Goal: Transaction & Acquisition: Subscribe to service/newsletter

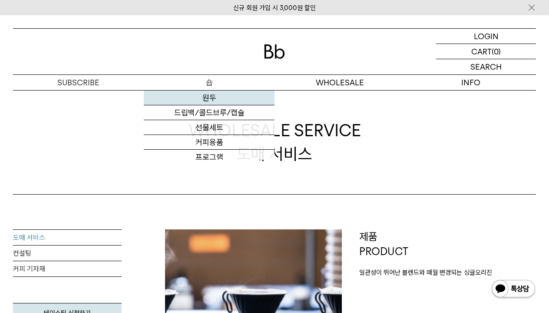
click at [208, 98] on link "원두" at bounding box center [209, 97] width 131 height 15
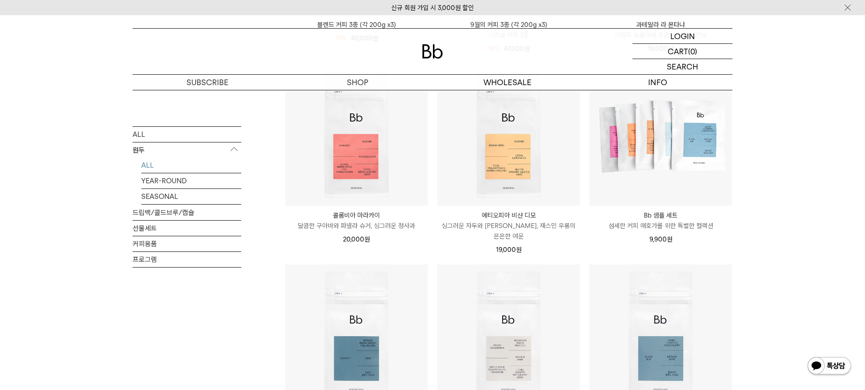
scroll to position [416, 0]
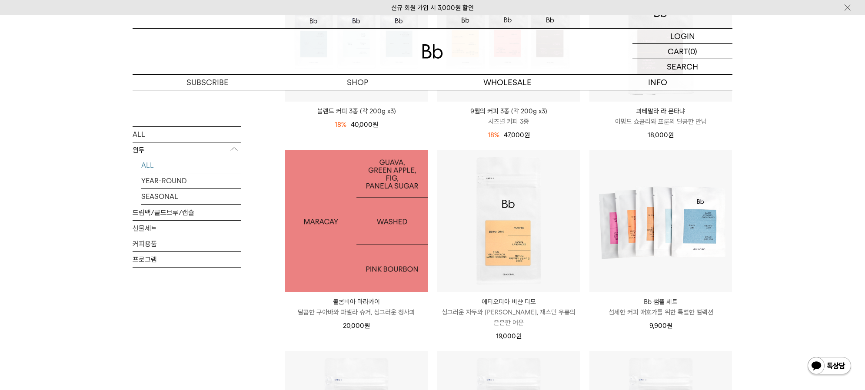
click at [356, 229] on img at bounding box center [356, 221] width 143 height 143
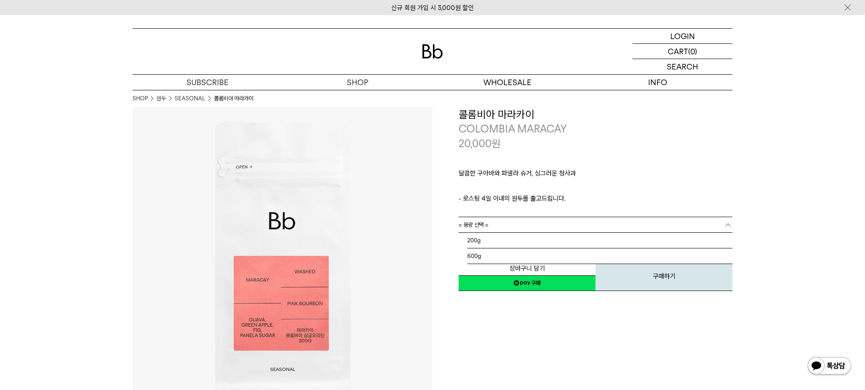
click at [496, 230] on link "= 용량 선택 =" at bounding box center [596, 224] width 274 height 15
click at [492, 253] on li "600g" at bounding box center [599, 257] width 265 height 16
click at [492, 244] on span "= 용량을 먼저 선택해 주세요 =" at bounding box center [492, 240] width 66 height 15
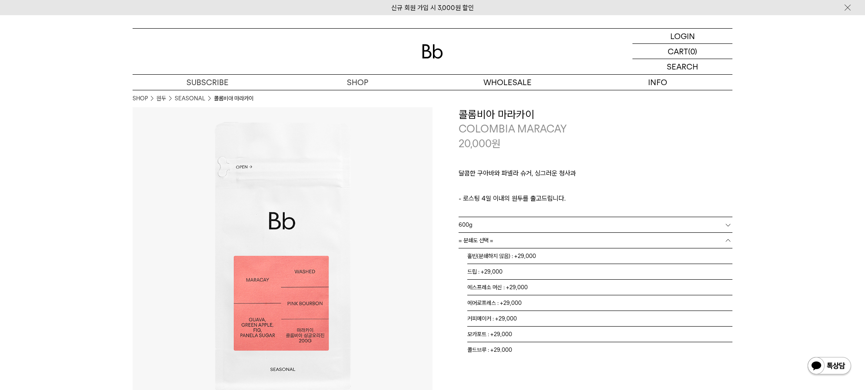
click at [496, 226] on link "600g" at bounding box center [596, 224] width 274 height 15
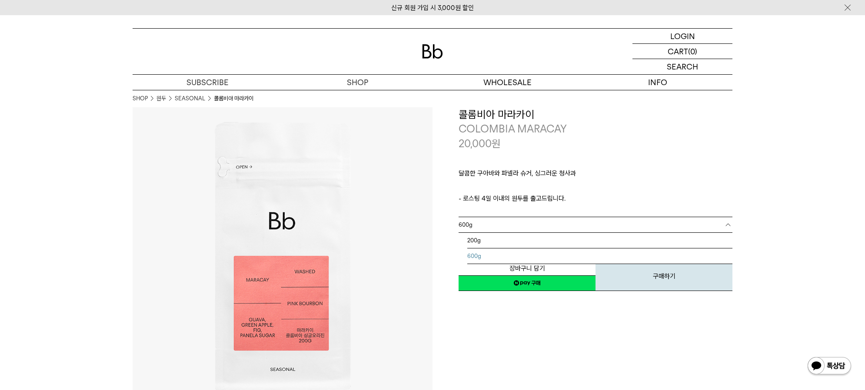
click at [496, 226] on link "600g" at bounding box center [596, 224] width 274 height 15
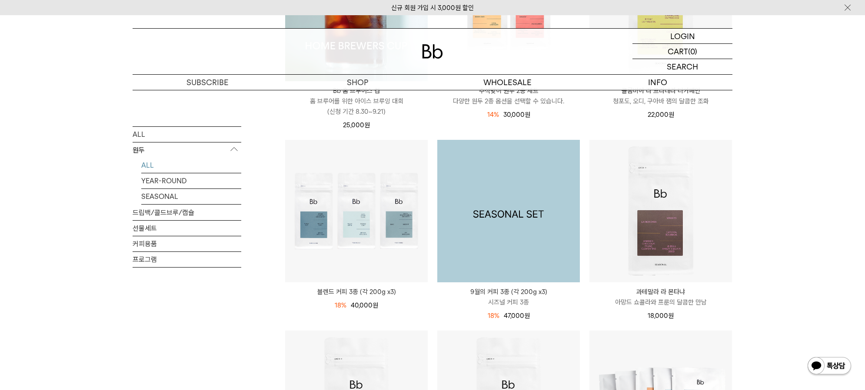
scroll to position [54, 0]
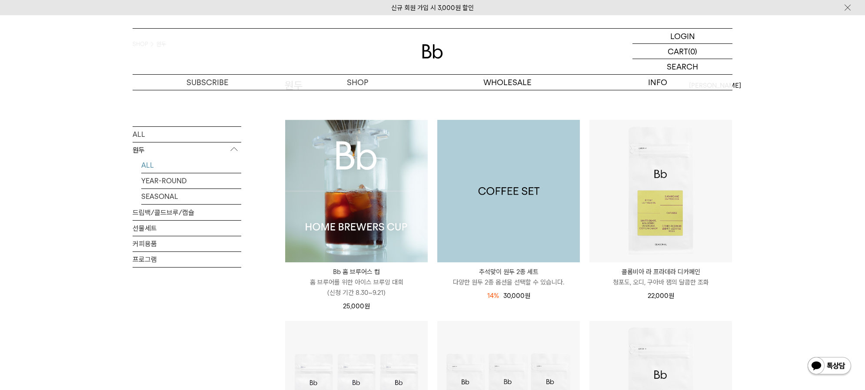
click at [508, 187] on img at bounding box center [508, 191] width 143 height 143
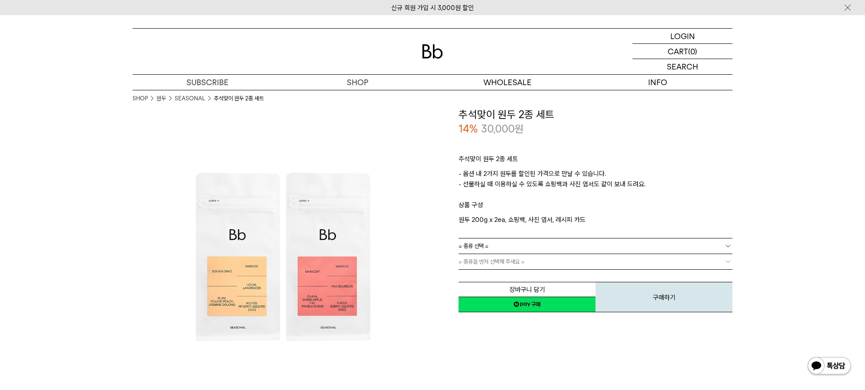
click at [504, 249] on link "= 종류 선택 =" at bounding box center [596, 246] width 274 height 15
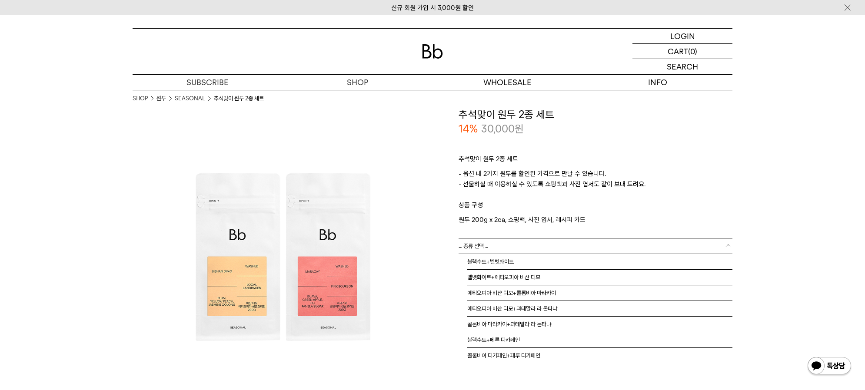
click at [706, 196] on p "- 옵션 내 2가지 원두를 할인된 가격으로 만날 수 있습니다. - 선물하실 때 이용하실 수 있도록 쇼핑백과 사진 엽서도 같이 보내 드려요." at bounding box center [596, 184] width 274 height 31
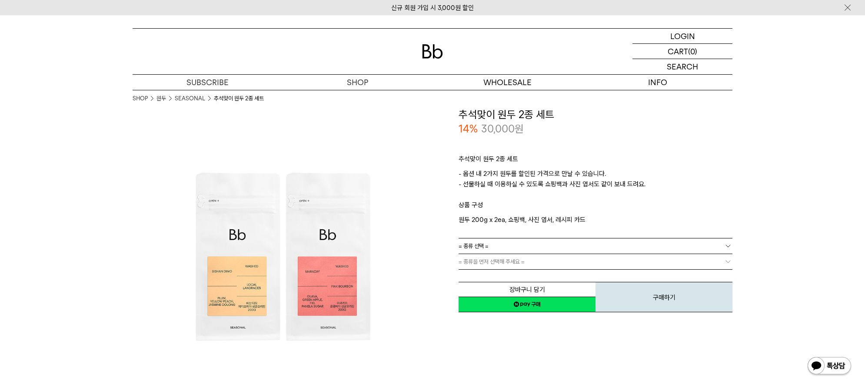
click at [563, 263] on link "= 종류을 먼저 선택해 주세요 =" at bounding box center [596, 261] width 274 height 15
click at [551, 243] on link "= 종류 선택 =" at bounding box center [596, 246] width 274 height 15
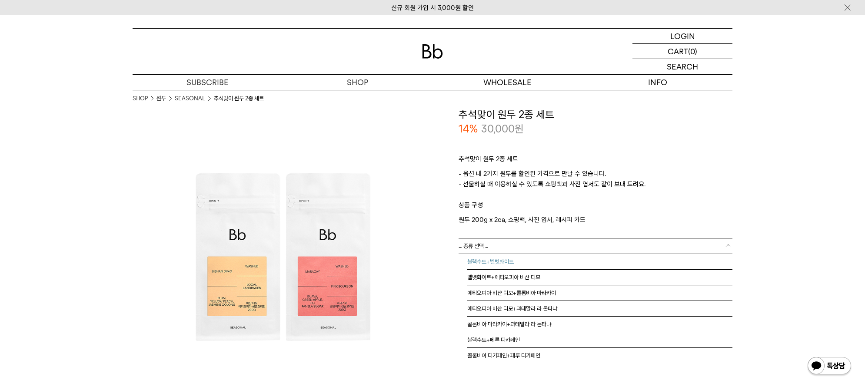
click at [522, 266] on li "블랙수트+벨벳화이트" at bounding box center [599, 262] width 265 height 16
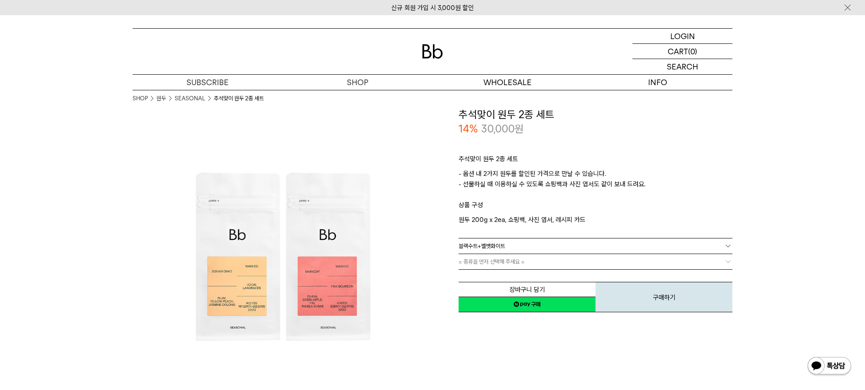
click at [520, 262] on link "= 종류을 먼저 선택해 주세요 =" at bounding box center [596, 261] width 274 height 15
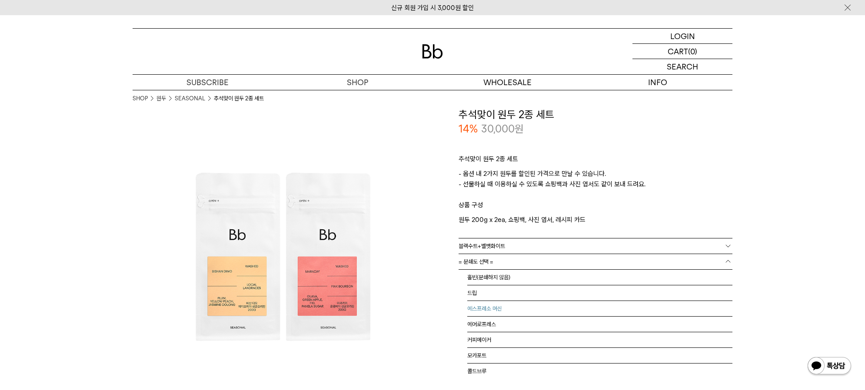
scroll to position [7, 0]
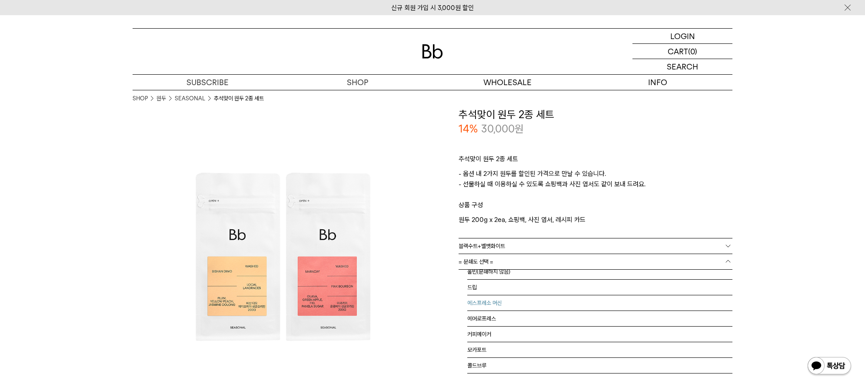
click at [502, 303] on li "에스프레소 머신" at bounding box center [599, 304] width 265 height 16
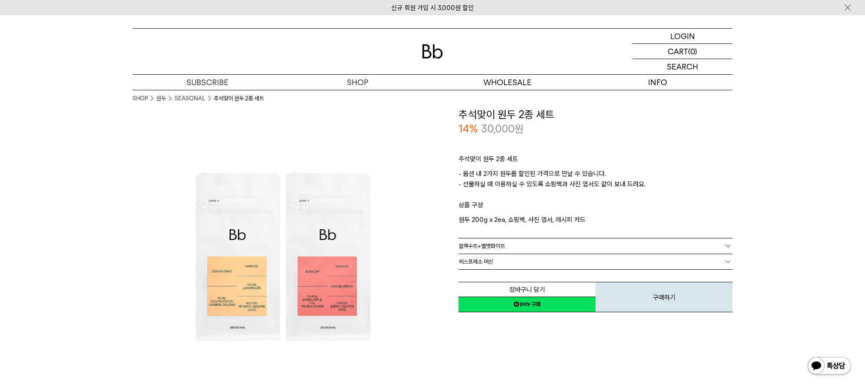
scroll to position [0, 0]
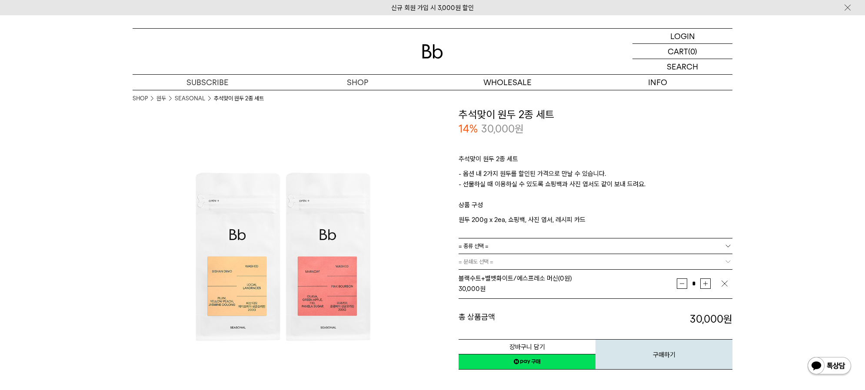
click at [645, 200] on p "상품 구성" at bounding box center [596, 207] width 274 height 15
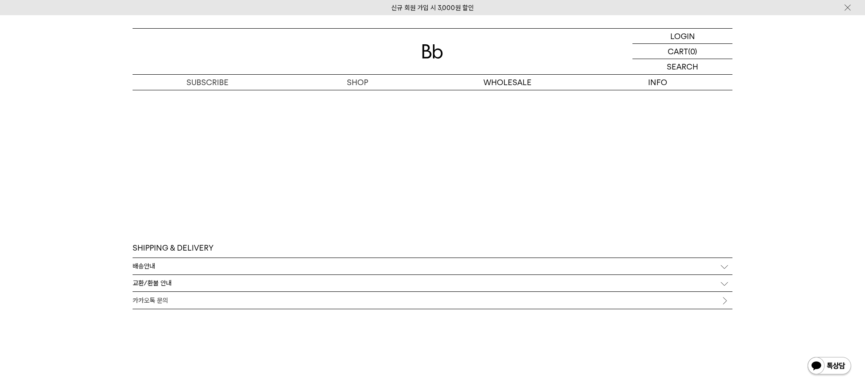
scroll to position [1630, 0]
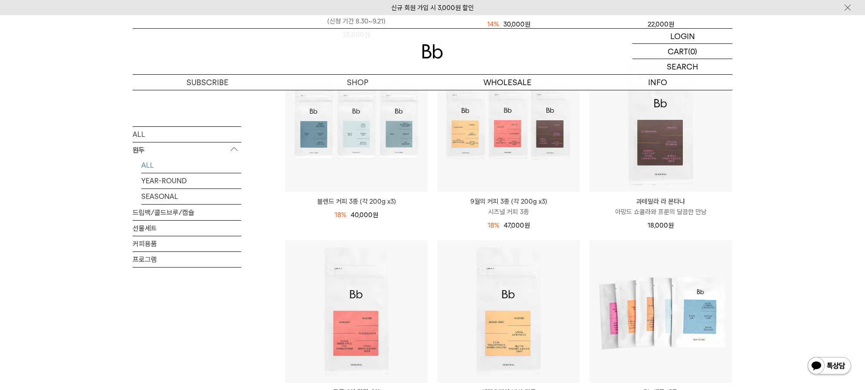
scroll to position [507, 0]
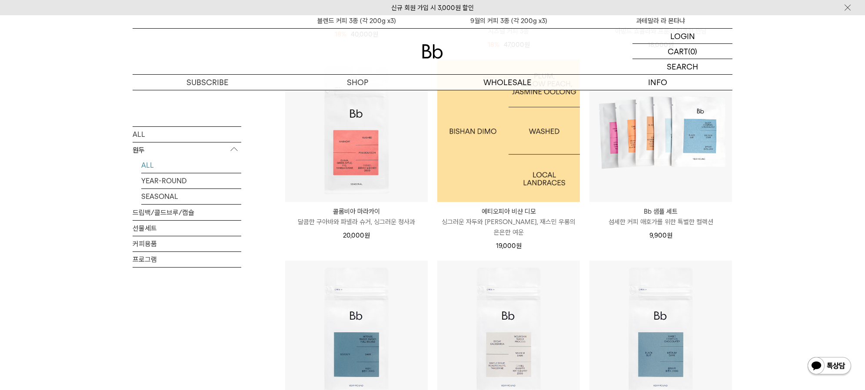
click at [502, 161] on img at bounding box center [508, 131] width 143 height 143
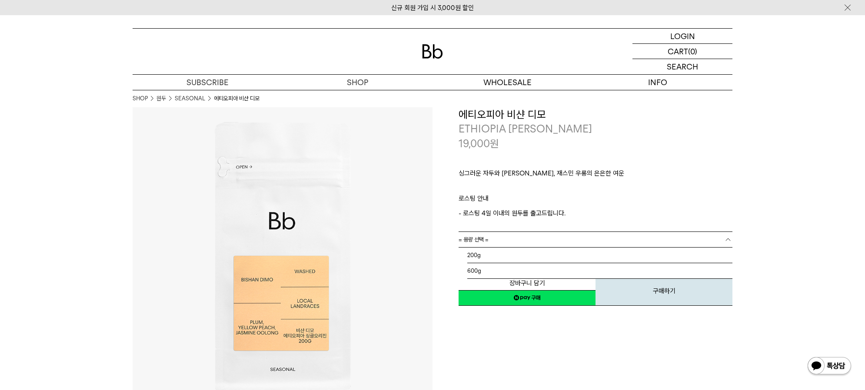
click at [569, 237] on link "= 용량 선택 =" at bounding box center [596, 239] width 274 height 15
click at [553, 270] on li "600g" at bounding box center [599, 271] width 265 height 16
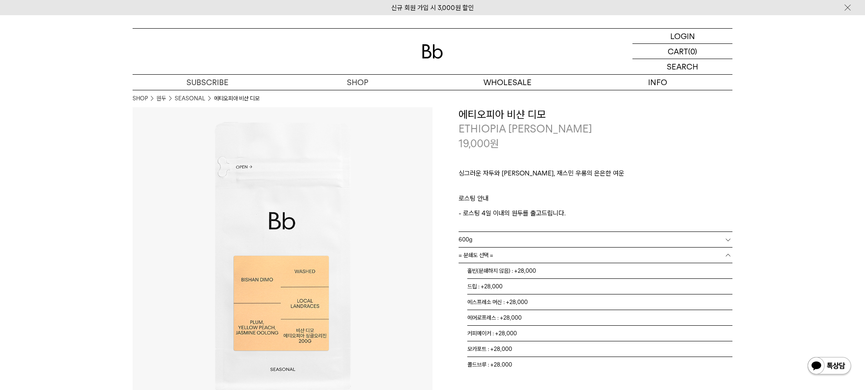
click at [553, 262] on link "= 분쇄도 선택 =" at bounding box center [596, 255] width 274 height 15
click at [553, 260] on link "= 분쇄도 선택 =" at bounding box center [596, 255] width 274 height 15
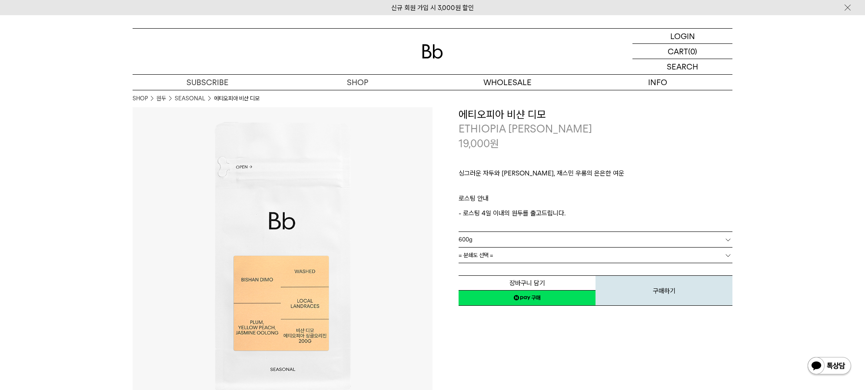
click at [552, 240] on link "600g" at bounding box center [596, 239] width 274 height 15
click at [549, 252] on li "200g" at bounding box center [599, 256] width 265 height 16
click at [549, 252] on link "= 분쇄도 선택 =" at bounding box center [596, 255] width 274 height 15
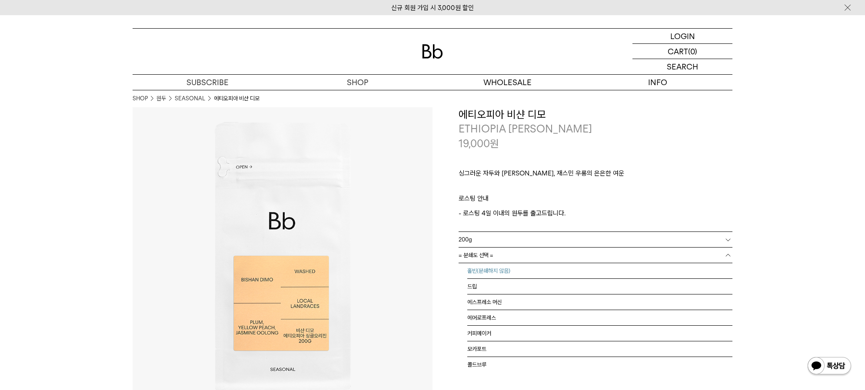
click at [531, 276] on li "홀빈(분쇄하지 않음)" at bounding box center [599, 271] width 265 height 16
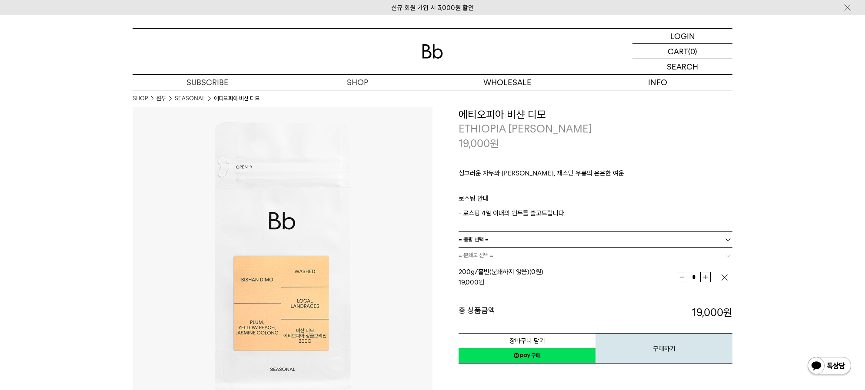
click at [679, 177] on p "싱그러운 자두와 황도, 재스민 우롱의 은은한 여운" at bounding box center [596, 175] width 274 height 15
click at [567, 242] on link "= 용량 선택 =" at bounding box center [596, 239] width 274 height 15
click at [532, 273] on li "600g" at bounding box center [599, 271] width 265 height 16
click at [530, 267] on div "200g/홀빈(분쇄하지 않음) (0원) 19,000 원" at bounding box center [568, 277] width 218 height 21
click at [530, 257] on link "= 분쇄도 선택 =" at bounding box center [596, 255] width 274 height 15
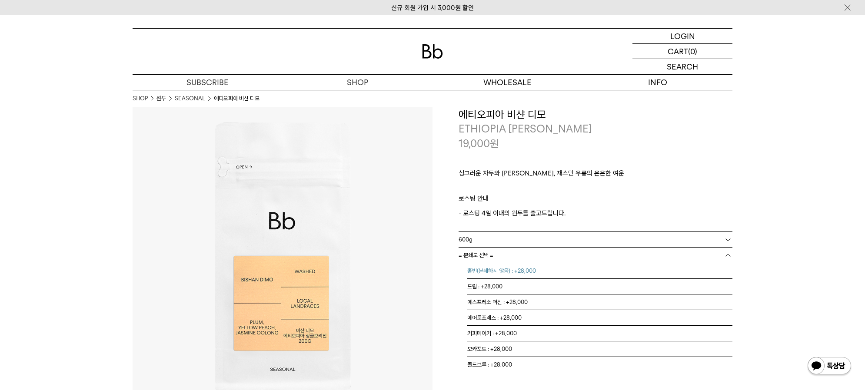
click at [516, 274] on li "홀빈(분쇄하지 않음) : +28,000" at bounding box center [599, 271] width 265 height 16
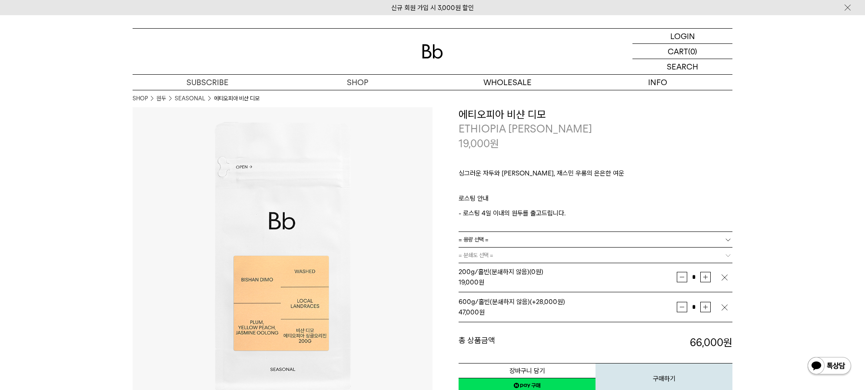
click at [725, 282] on img "button" at bounding box center [724, 277] width 9 height 9
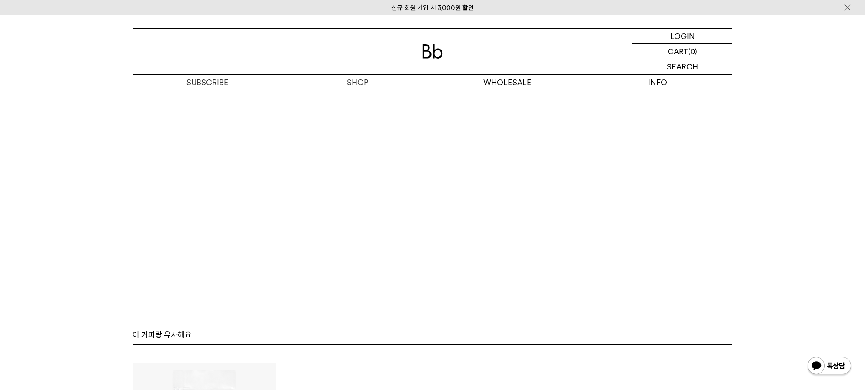
scroll to position [2173, 0]
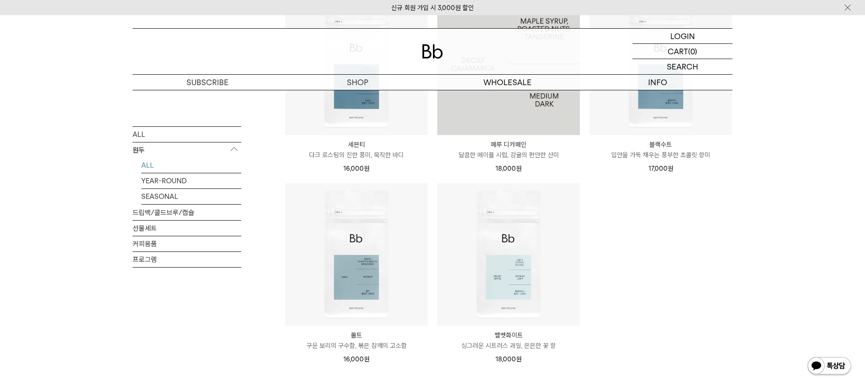
scroll to position [778, 0]
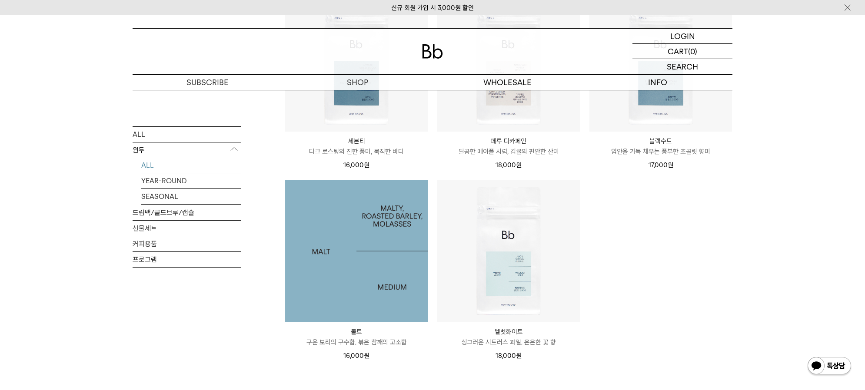
click at [378, 264] on img at bounding box center [356, 251] width 143 height 143
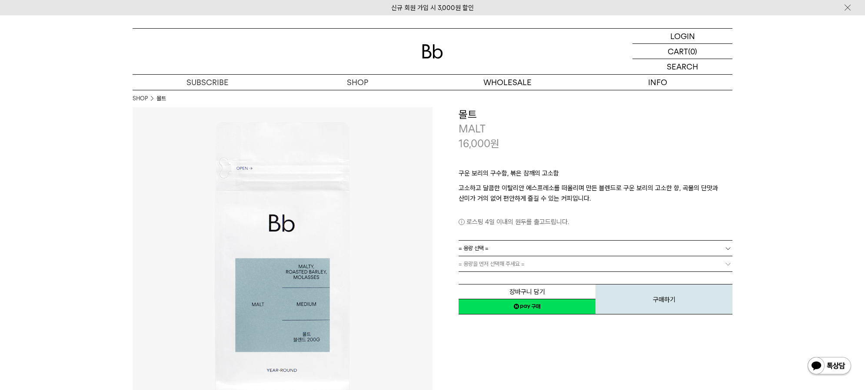
click at [579, 250] on link "= 용량 선택 =" at bounding box center [596, 248] width 274 height 15
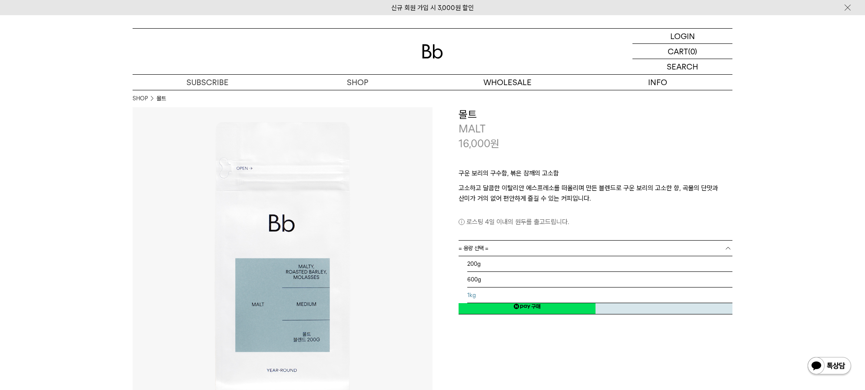
click at [513, 296] on li "1kg" at bounding box center [599, 296] width 265 height 16
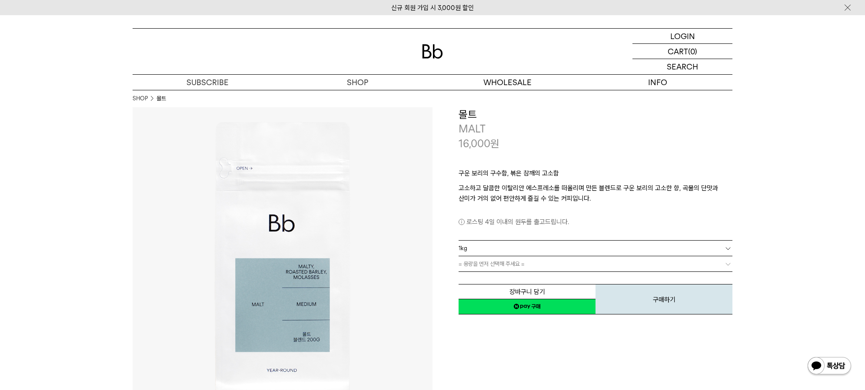
click at [511, 273] on div "장바구니 담기 찜하기 NAVER 네이버 ID로 간편구매 네이버페이 네이버페이 구매하기 찜하기 이전 이벤트 Npay 머니 우리 통장 최대 1만원…" at bounding box center [596, 293] width 274 height 44
click at [511, 268] on link "= 분쇄도 선택 =" at bounding box center [596, 263] width 274 height 15
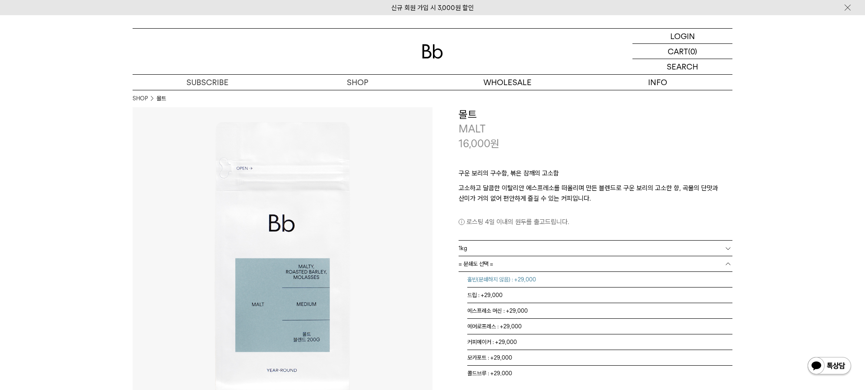
click at [505, 279] on li "홀빈(분쇄하지 않음) : +29,000" at bounding box center [599, 280] width 265 height 16
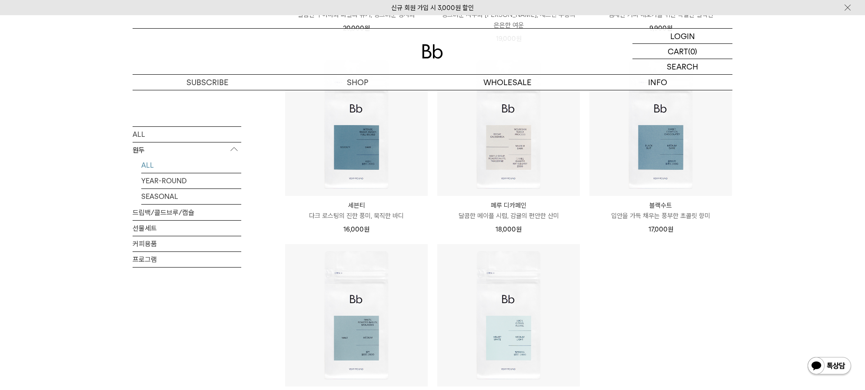
scroll to position [688, 0]
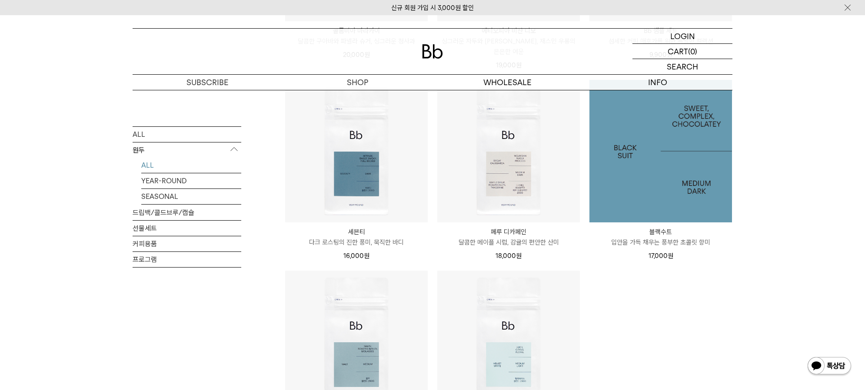
click at [658, 189] on img at bounding box center [660, 151] width 143 height 143
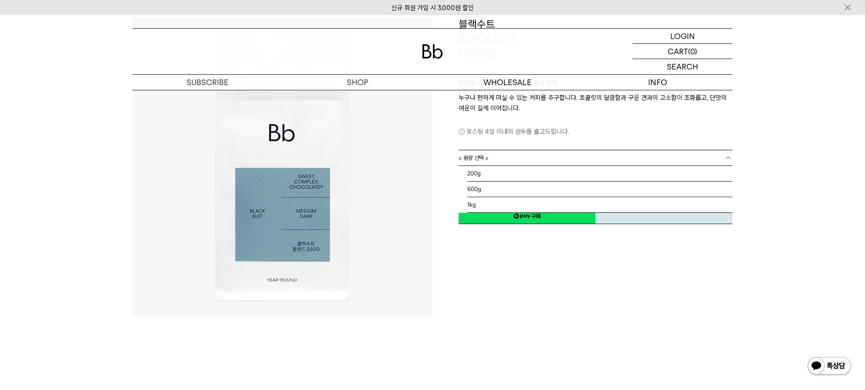
click at [496, 158] on link "= 용량 선택 =" at bounding box center [596, 157] width 274 height 15
click at [484, 205] on li "1kg" at bounding box center [599, 205] width 265 height 16
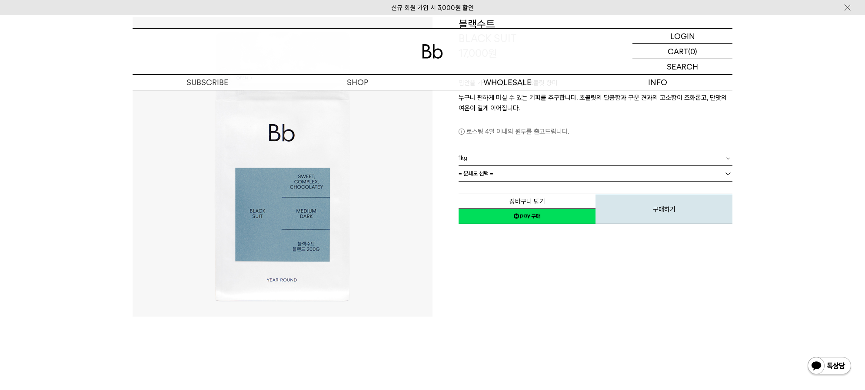
scroll to position [2, 0]
click at [484, 177] on span "= 분쇄도 선택 =" at bounding box center [476, 173] width 35 height 15
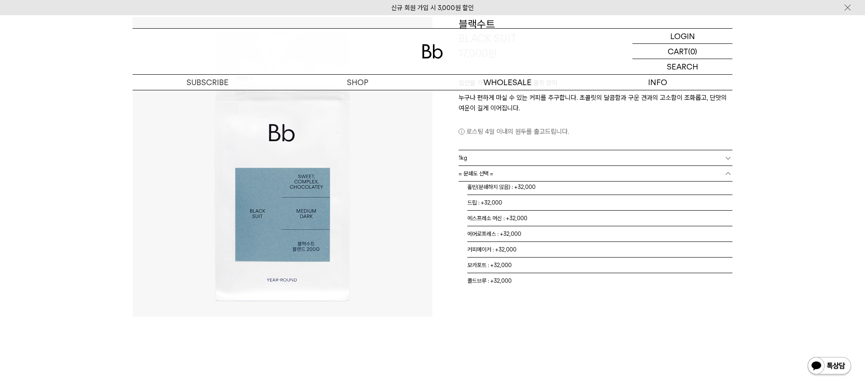
scroll to position [0, 0]
click at [487, 191] on li "홀빈(분쇄하지 않음) : +32,000" at bounding box center [599, 190] width 265 height 16
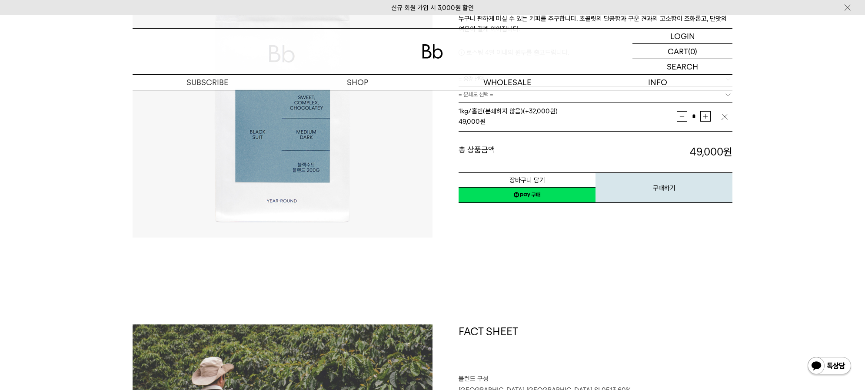
scroll to position [32, 0]
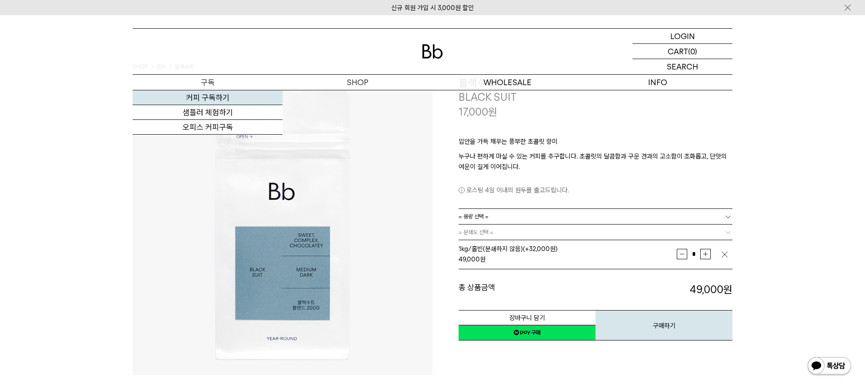
click at [203, 97] on link "커피 구독하기" at bounding box center [208, 97] width 150 height 15
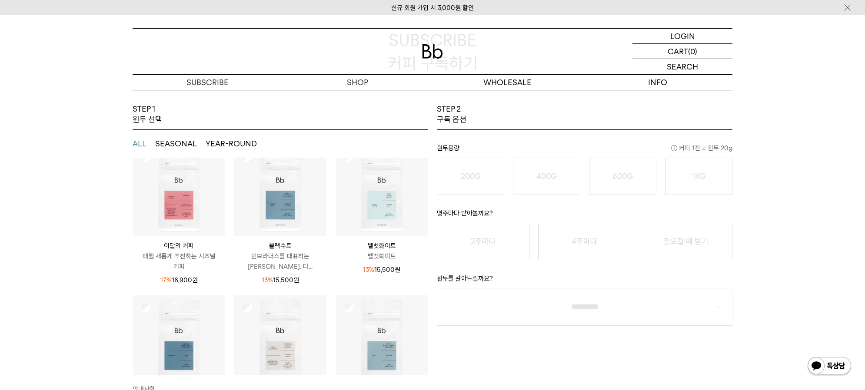
scroll to position [22, 0]
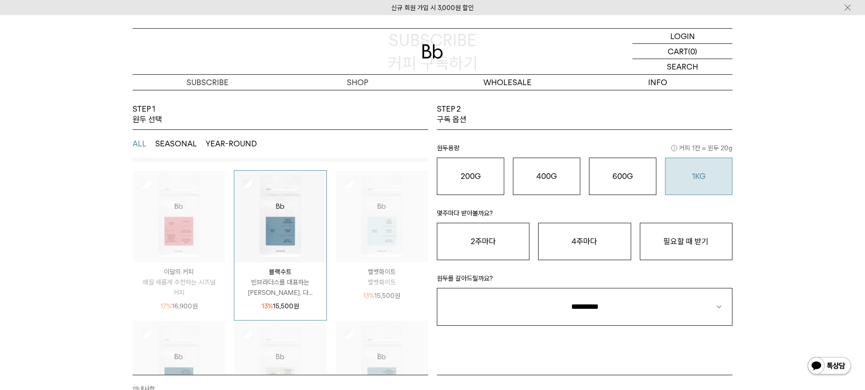
click at [712, 172] on div "1KG 49,900 원" at bounding box center [699, 176] width 58 height 10
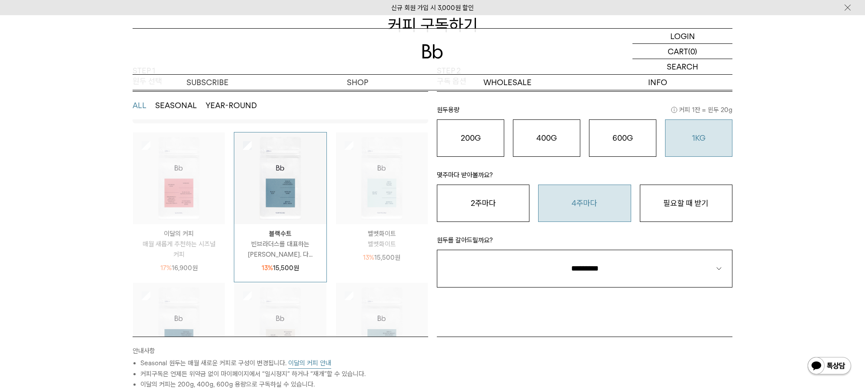
scroll to position [181, 0]
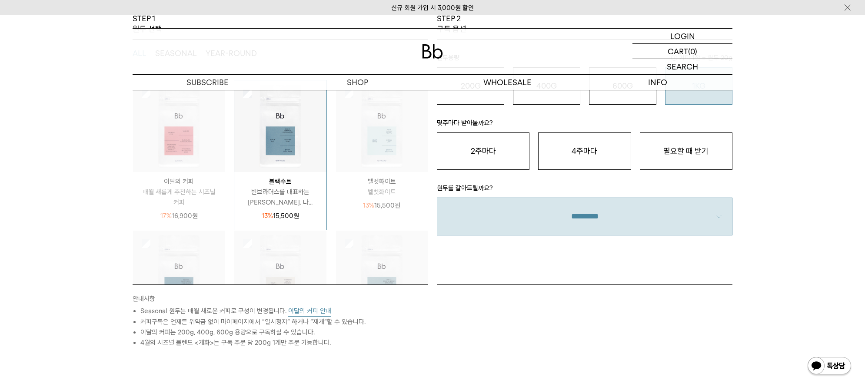
click at [629, 228] on select "**********" at bounding box center [585, 217] width 296 height 38
select select "**"
click at [437, 198] on select "**********" at bounding box center [585, 217] width 296 height 38
click at [671, 165] on button "필요할 때 받기" at bounding box center [686, 151] width 93 height 37
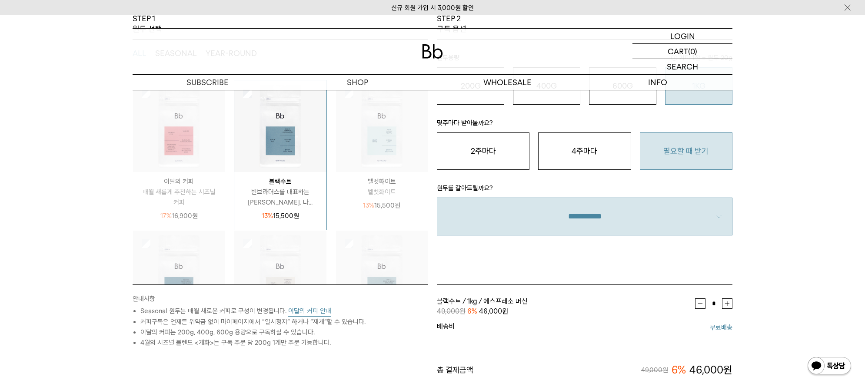
scroll to position [362, 0]
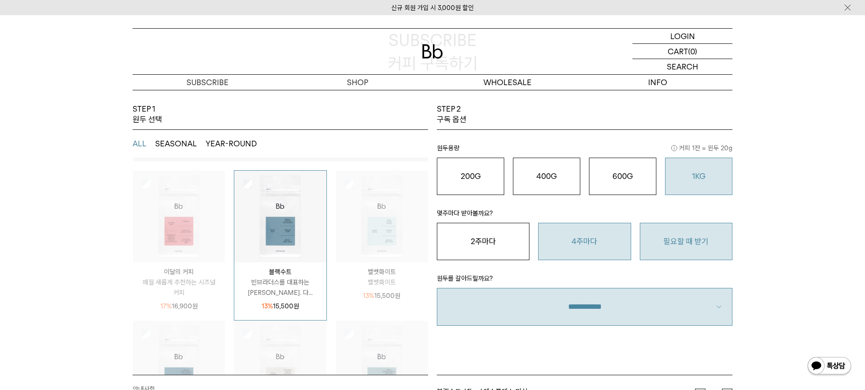
click at [579, 244] on button "4주마다" at bounding box center [584, 241] width 93 height 37
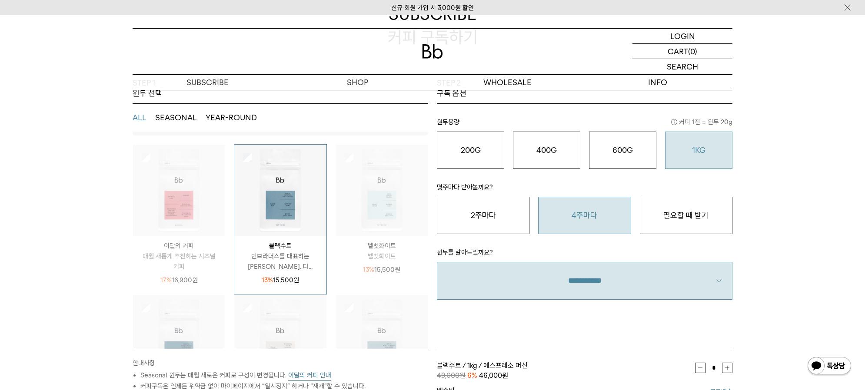
scroll to position [90, 0]
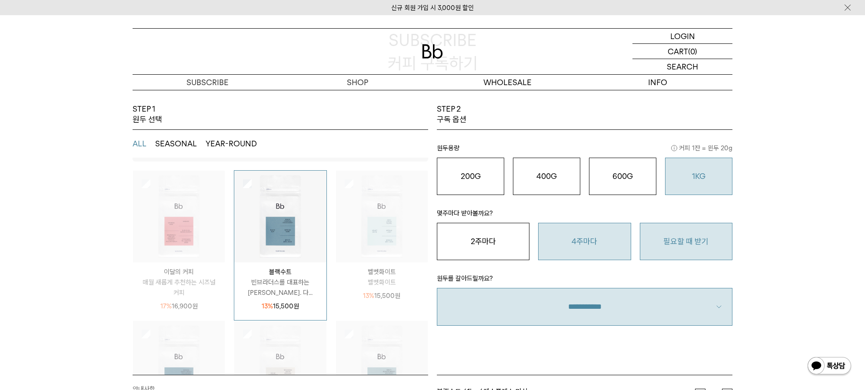
click at [713, 233] on button "필요할 때 받기" at bounding box center [686, 241] width 93 height 37
click at [770, 240] on div "STEP 1 원두 선택 ALL SEASONAL YEAR-ROUND SEASONAL은 매월 새롭게 추천하는 싱글오리진 원두, YEAR-ROUND…" at bounding box center [432, 364] width 865 height 521
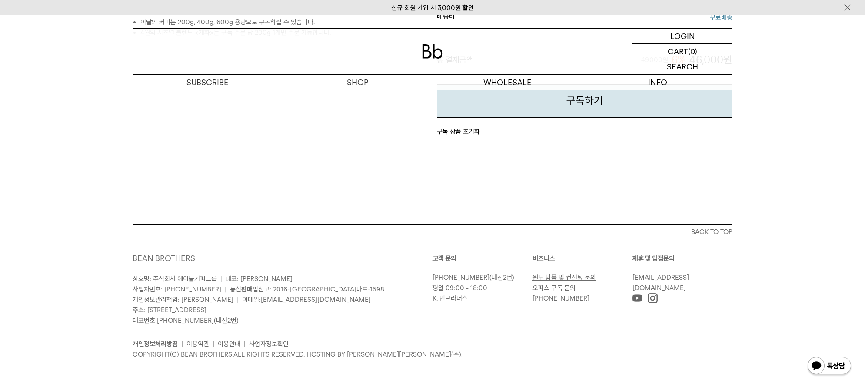
scroll to position [220, 0]
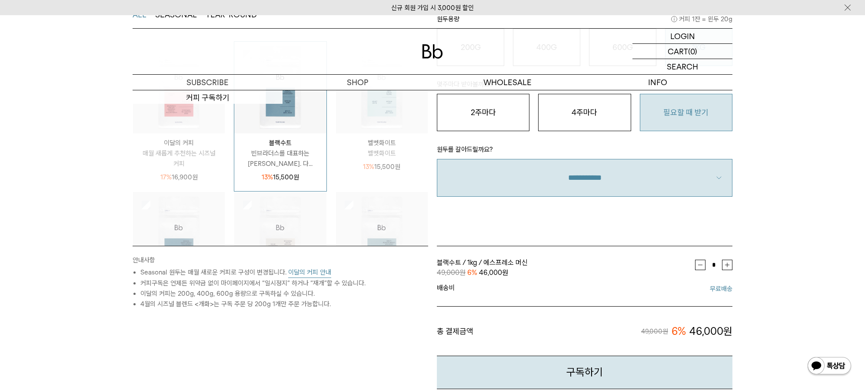
click at [203, 133] on div "이달의 커피 매월 새롭게 추천하는 시즈널 커피 17% 16,900 원" at bounding box center [179, 157] width 92 height 49
click at [209, 126] on img at bounding box center [179, 88] width 92 height 92
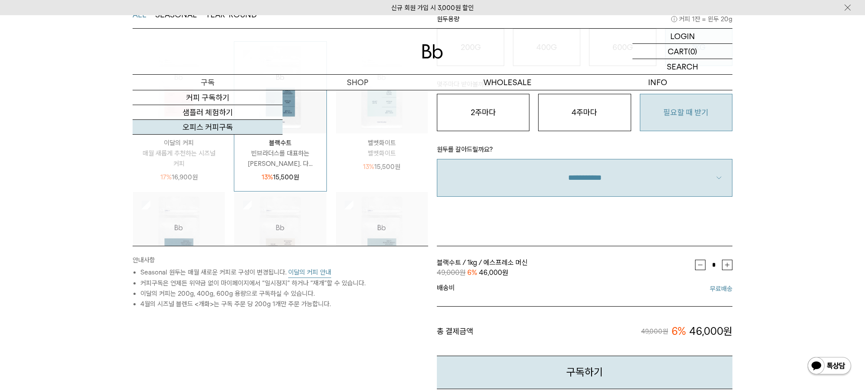
click at [199, 127] on link "오피스 커피구독" at bounding box center [208, 127] width 150 height 15
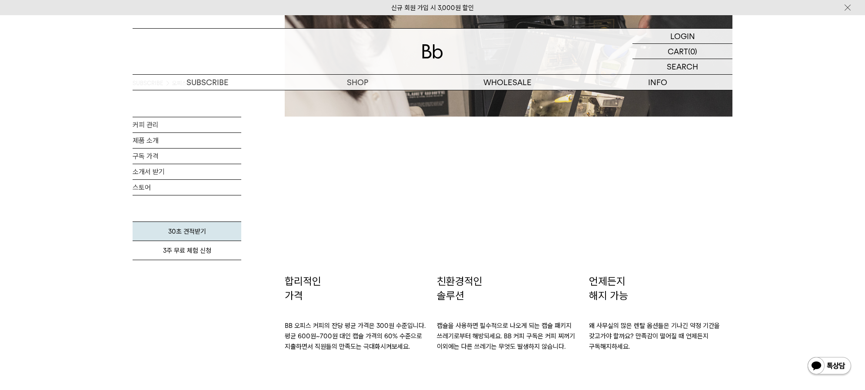
scroll to position [1630, 0]
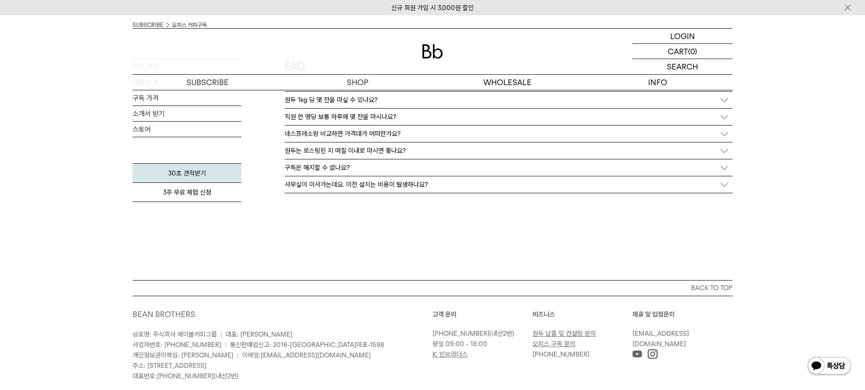
click at [364, 187] on p "사무실이 이사가는데요. 이전 설치는 비용이 발생하나요?" at bounding box center [356, 185] width 143 height 8
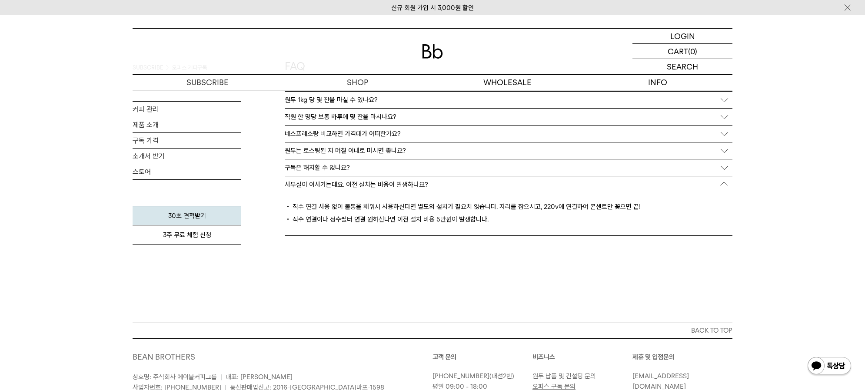
click at [361, 169] on div "구독은 해지할 수 없나요?" at bounding box center [509, 168] width 448 height 17
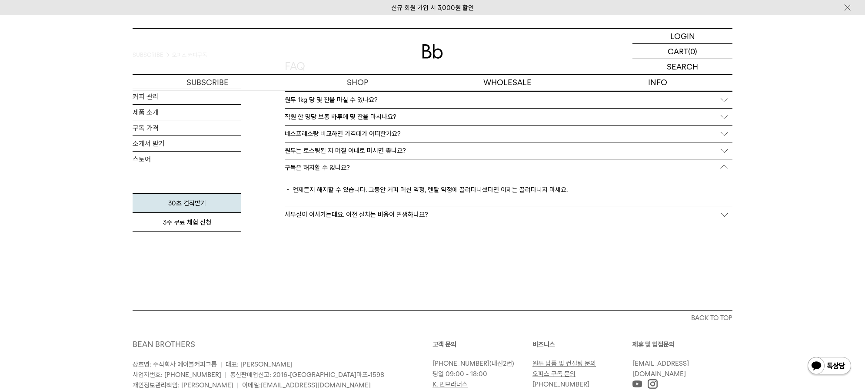
click at [364, 153] on p "원두는 로스팅된 지 며칠 이내로 마시면 좋나요?" at bounding box center [345, 151] width 121 height 8
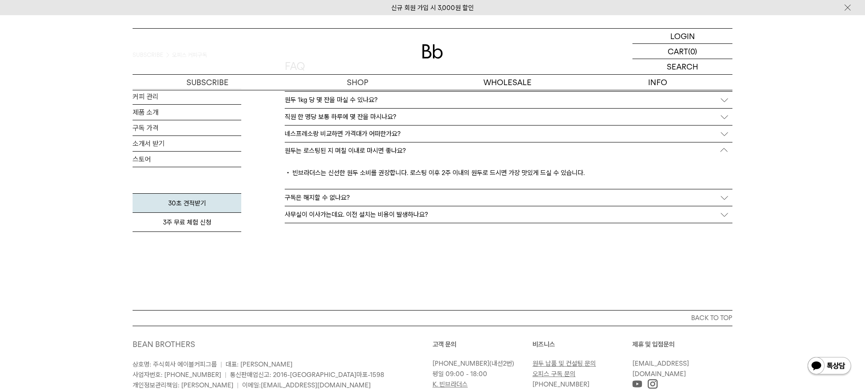
click at [364, 131] on p "네스프레소랑 비교하면 가격대가 어떠한가요?" at bounding box center [343, 134] width 116 height 8
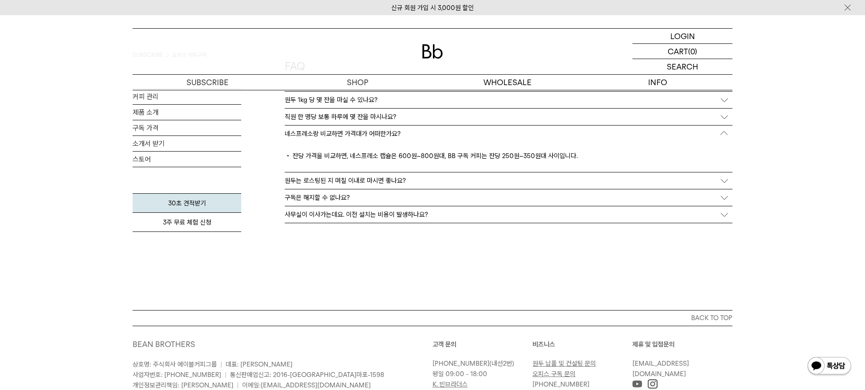
click at [372, 116] on p "직원 한 명당 보통 하루에 몇 잔을 마시나요?" at bounding box center [341, 117] width 112 height 8
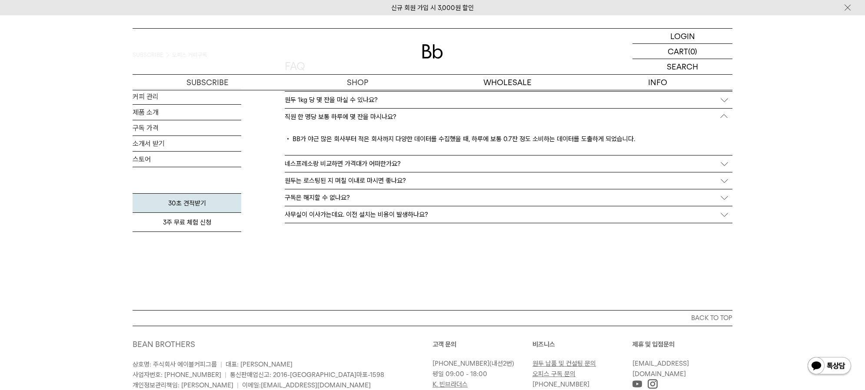
click at [369, 104] on div "원두 1kg 당 몇 잔을 마실 수 있나요?" at bounding box center [509, 100] width 448 height 17
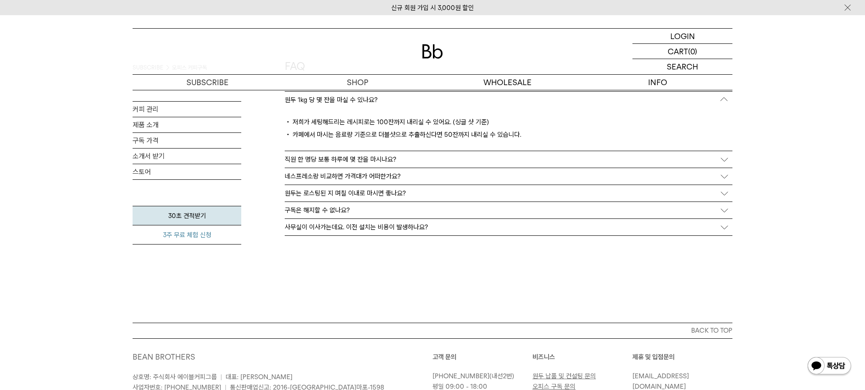
click at [207, 243] on link "3주 무료 체험 신청" at bounding box center [187, 235] width 109 height 19
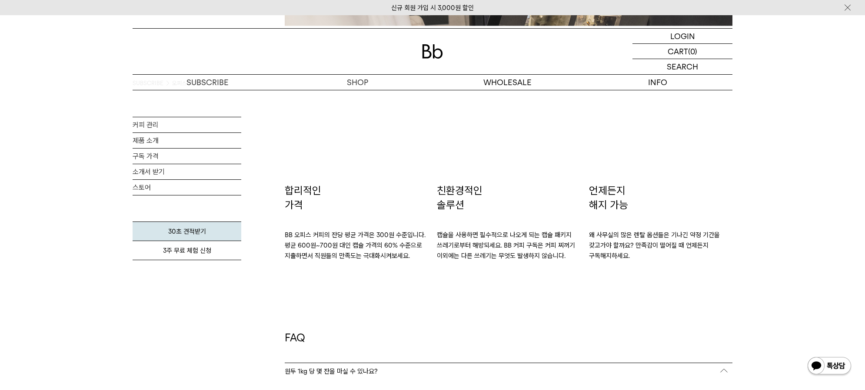
scroll to position [1539, 0]
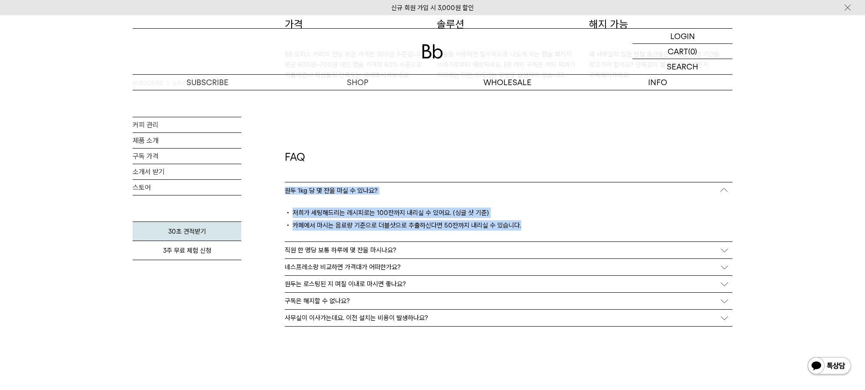
drag, startPoint x: 285, startPoint y: 192, endPoint x: 559, endPoint y: 230, distance: 277.0
click at [559, 230] on li "원두 1kg 당 몇 잔을 마실 수 있나요? 저희가 세팅해드리는 레시피로는 100잔까지 내리실 수 있어요. (싱글 샷 기준) 카페에서 마시는 음…" at bounding box center [509, 213] width 448 height 60
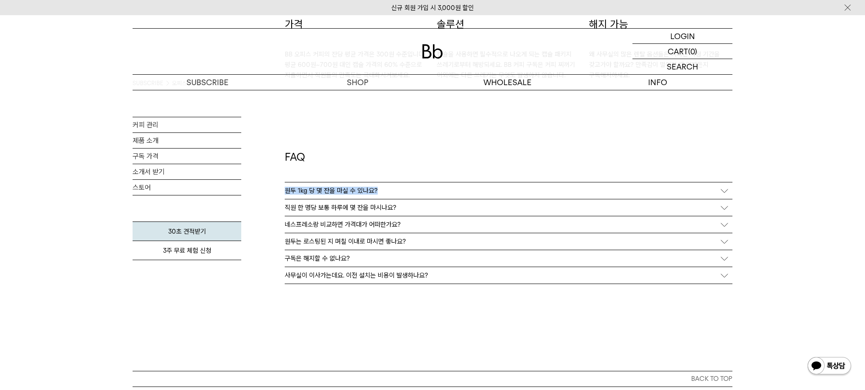
click at [723, 197] on div "원두 1kg 당 몇 잔을 마실 수 있나요?" at bounding box center [509, 191] width 448 height 17
